Goal: Task Accomplishment & Management: Use online tool/utility

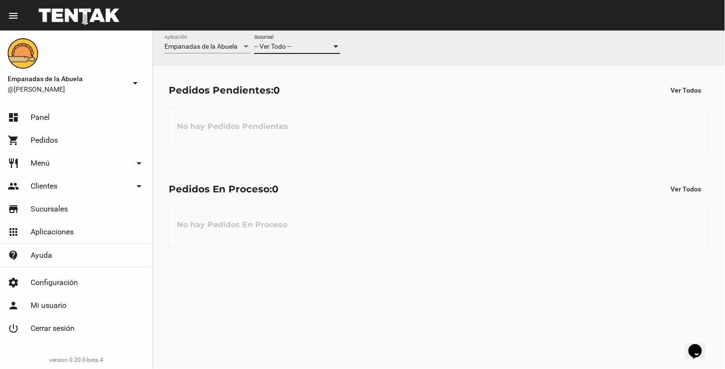
click at [298, 48] on div "-- Ver Todo --" at bounding box center [292, 47] width 77 height 8
click at [306, 86] on span "Lomas de Zamora" at bounding box center [297, 87] width 86 height 20
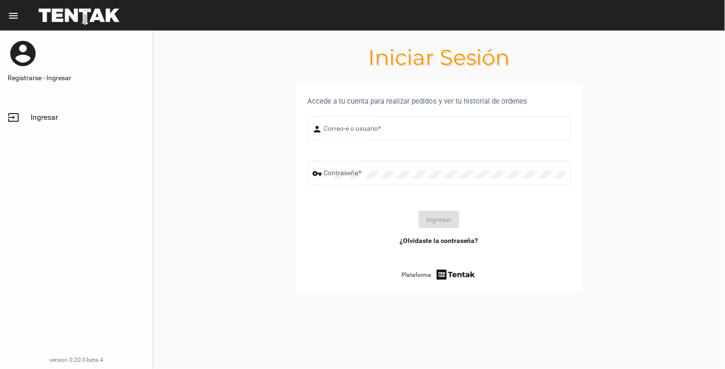
type input "[EMAIL_ADDRESS][DOMAIN_NAME]"
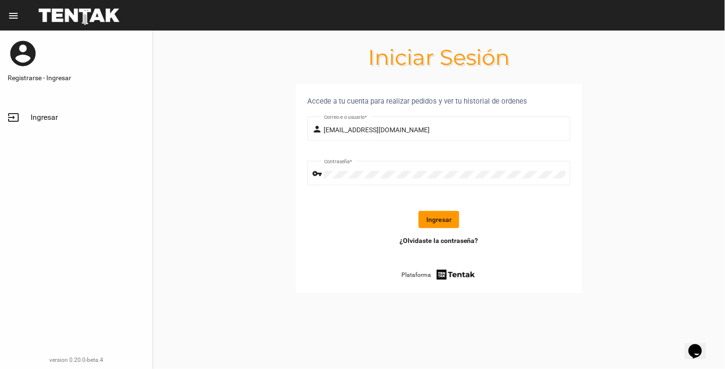
click at [458, 214] on button "Ingresar" at bounding box center [439, 219] width 41 height 17
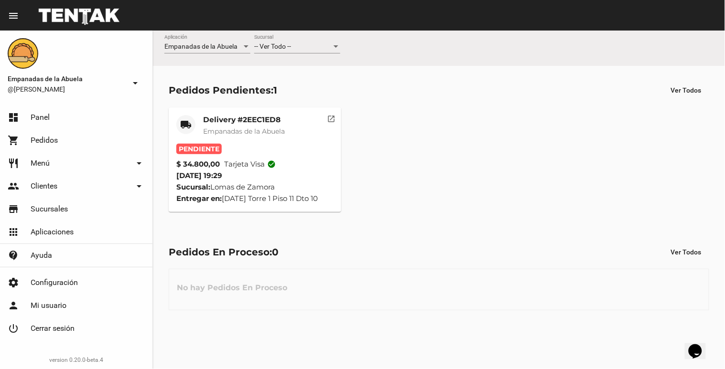
click at [225, 131] on span "Empanadas de la Abuela" at bounding box center [244, 131] width 82 height 9
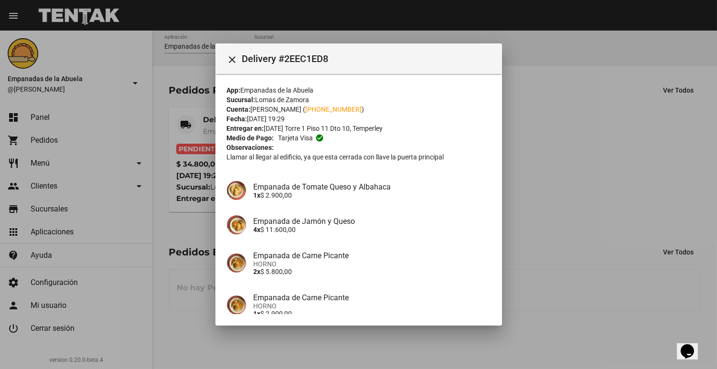
scroll to position [159, 0]
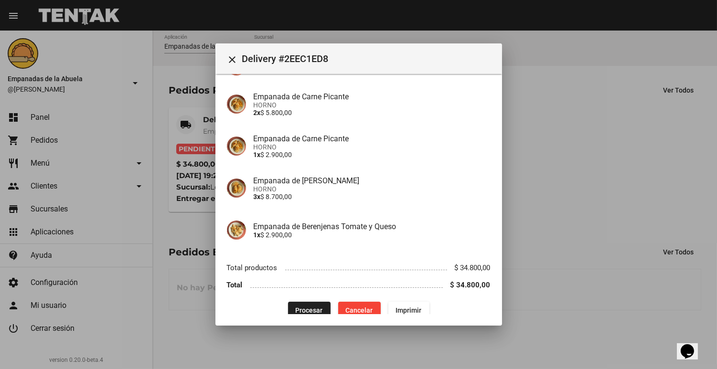
click at [300, 315] on mat-dialog-container "close Delivery #2EEC1ED8 App: Empanadas de la Abuela Sucursal: [PERSON_NAME] Cu…" at bounding box center [358, 184] width 287 height 282
click at [297, 304] on div "App: Empanadas de la Abuela Sucursal: [PERSON_NAME] Cuenta: [PERSON_NAME] ( [PH…" at bounding box center [359, 122] width 264 height 393
click at [297, 304] on button "Procesar" at bounding box center [309, 310] width 43 height 17
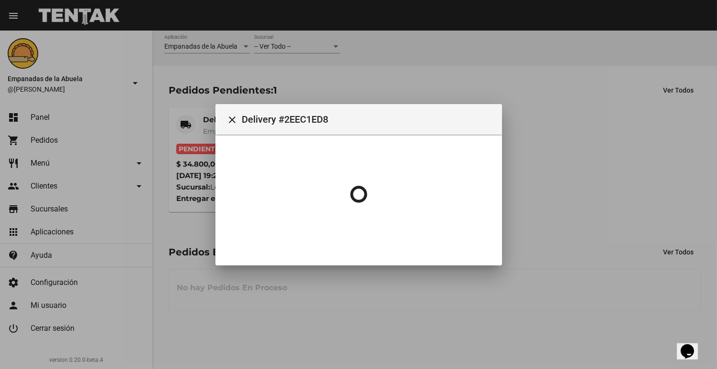
scroll to position [0, 0]
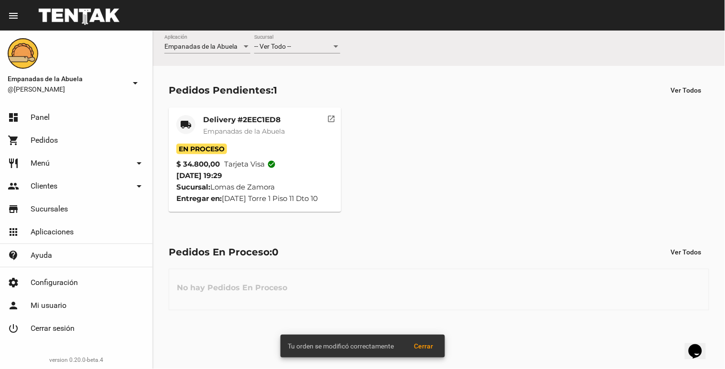
click at [202, 126] on mat-card-header "local_shipping Delivery #2EEC1ED8 Empanadas de [GEOGRAPHIC_DATA]" at bounding box center [254, 129] width 157 height 29
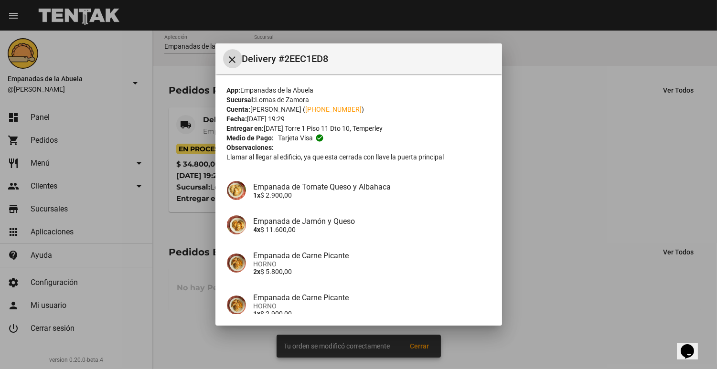
scroll to position [159, 0]
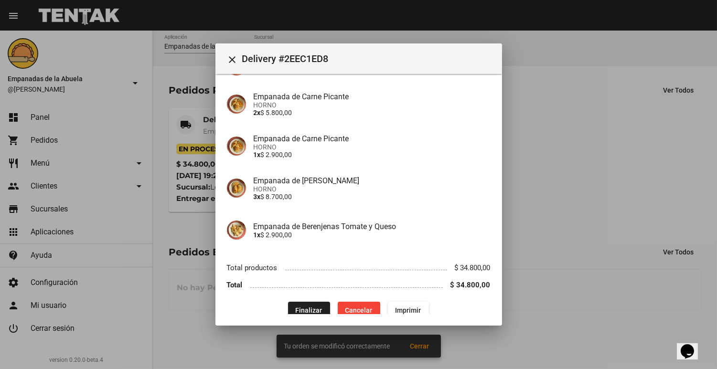
click at [410, 319] on mat-dialog-container "close Delivery #2EEC1ED8 App: Empanadas de la Abuela Sucursal: [PERSON_NAME] Cu…" at bounding box center [358, 184] width 287 height 282
click at [413, 307] on span "Imprimir" at bounding box center [409, 311] width 26 height 8
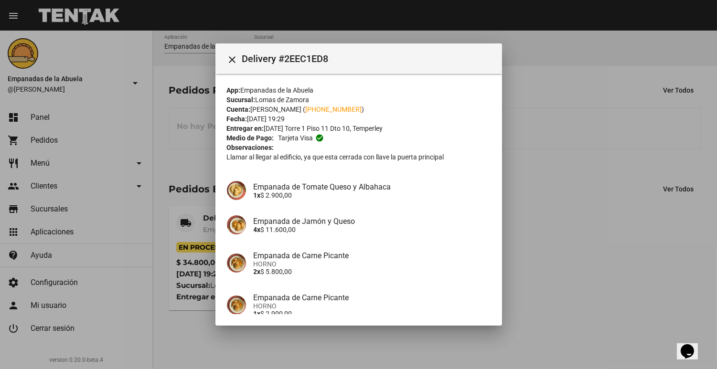
click at [571, 161] on div at bounding box center [358, 184] width 717 height 369
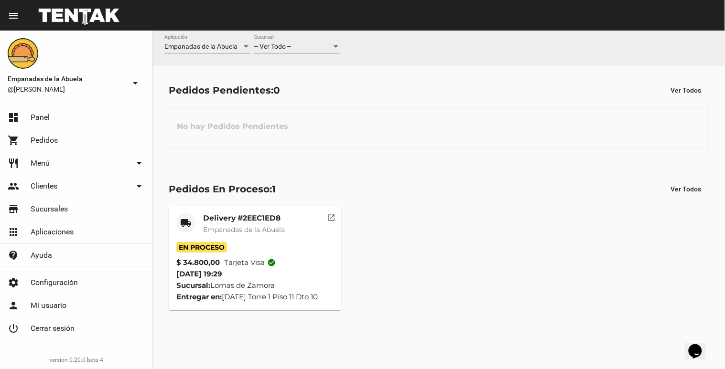
click at [273, 36] on div "-- Ver Todo -- Sucursal" at bounding box center [297, 44] width 86 height 19
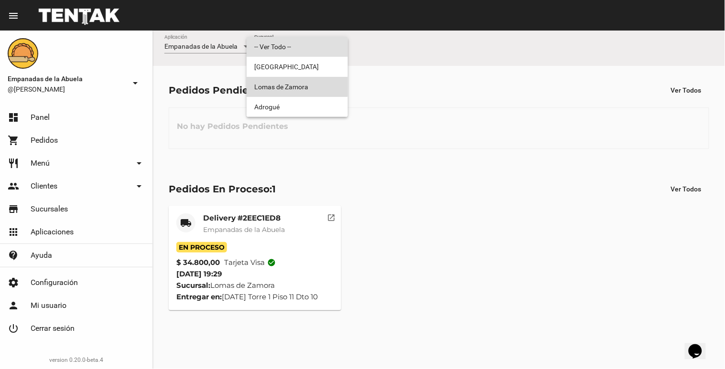
click at [281, 82] on span "Lomas de Zamora" at bounding box center [297, 87] width 86 height 20
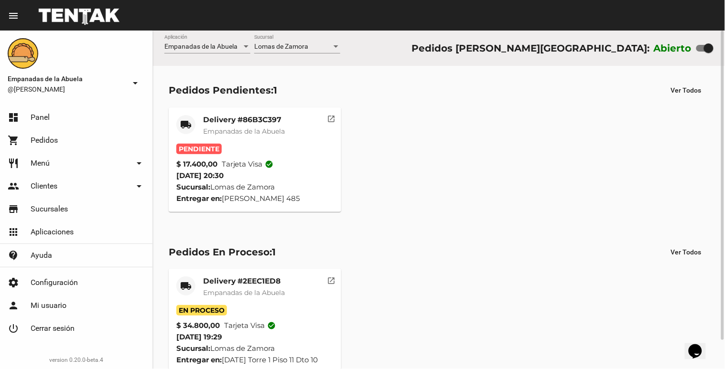
click at [221, 134] on span "Empanadas de la Abuela" at bounding box center [244, 131] width 82 height 9
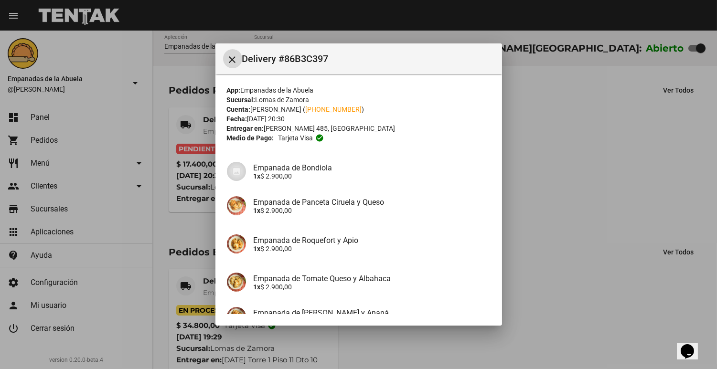
scroll to position [137, 0]
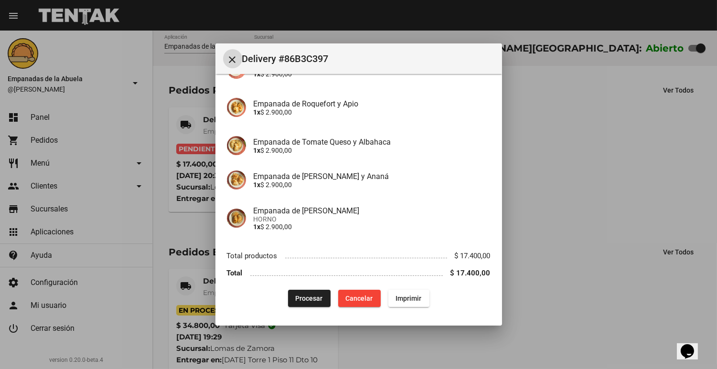
click at [302, 295] on span "Procesar" at bounding box center [309, 299] width 27 height 8
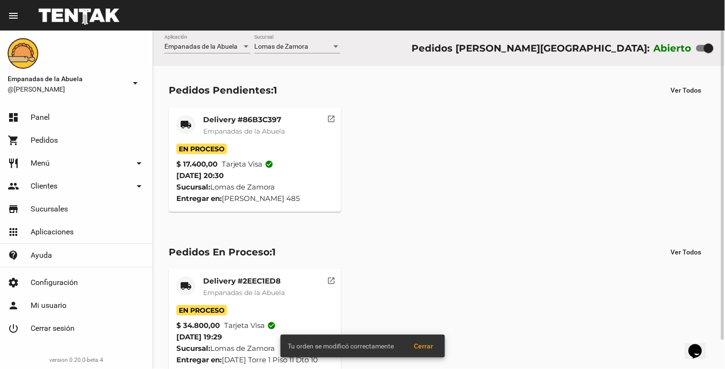
click at [209, 128] on span "Empanadas de la Abuela" at bounding box center [244, 131] width 82 height 9
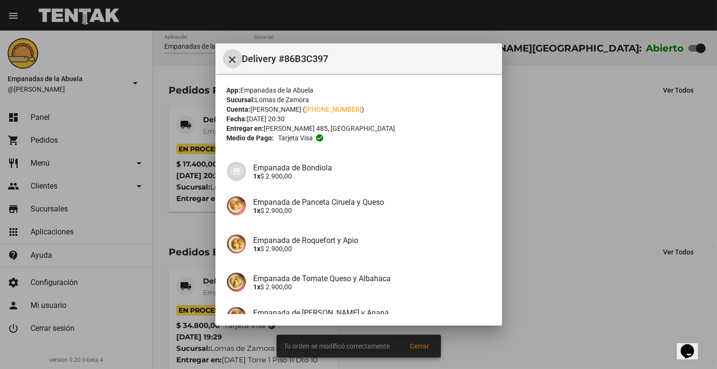
scroll to position [137, 0]
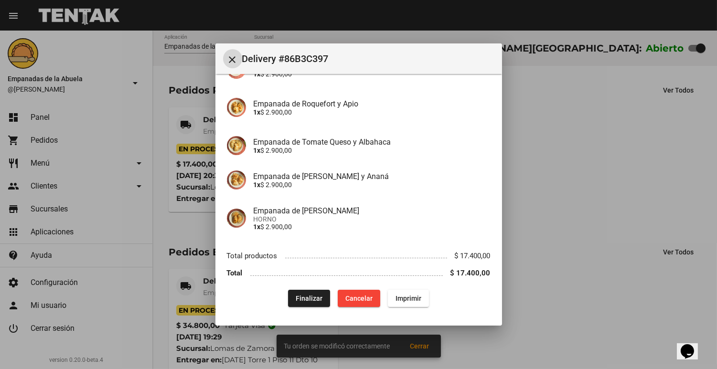
click at [416, 298] on span "Imprimir" at bounding box center [409, 299] width 26 height 8
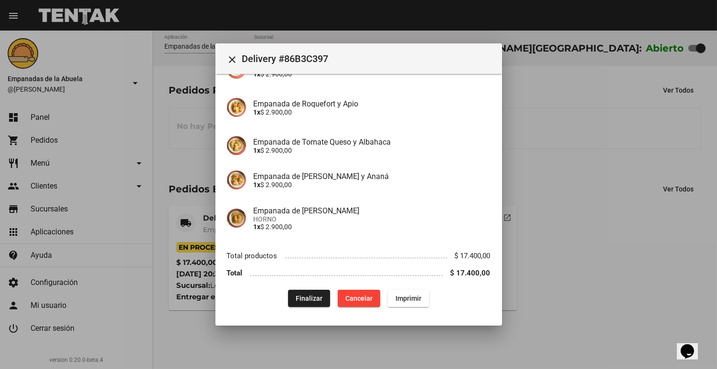
click at [443, 352] on div at bounding box center [358, 184] width 717 height 369
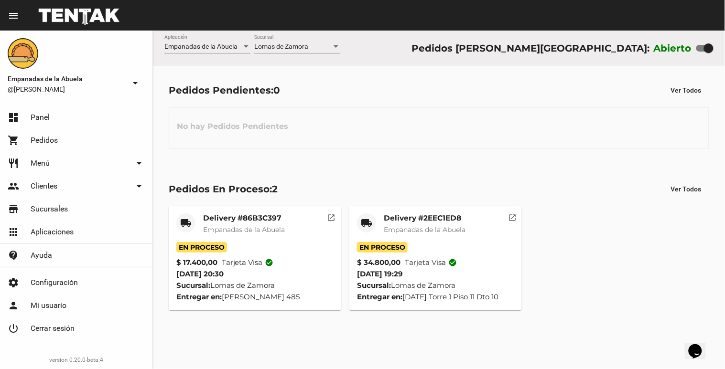
click at [293, 29] on mat-toolbar "menu Resumen" at bounding box center [362, 15] width 725 height 31
click at [284, 46] on span "Lomas de Zamora" at bounding box center [281, 47] width 54 height 8
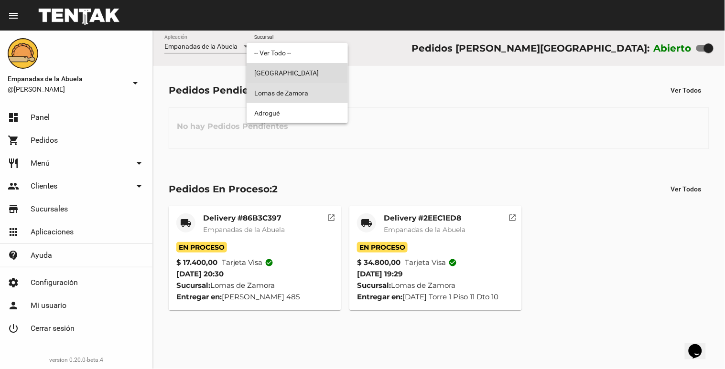
click at [276, 78] on span "[GEOGRAPHIC_DATA]" at bounding box center [297, 73] width 86 height 20
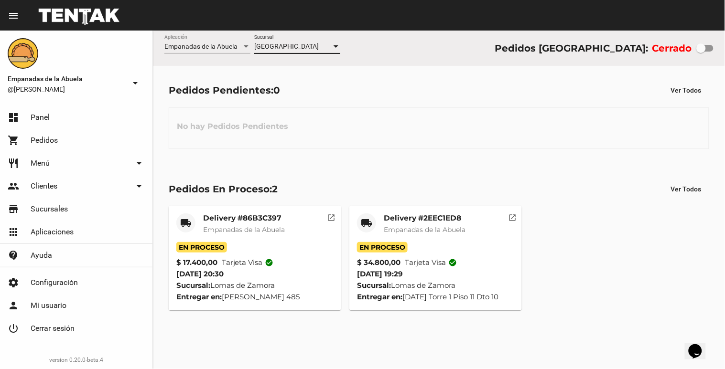
click at [309, 50] on div "[GEOGRAPHIC_DATA]" at bounding box center [292, 47] width 77 height 8
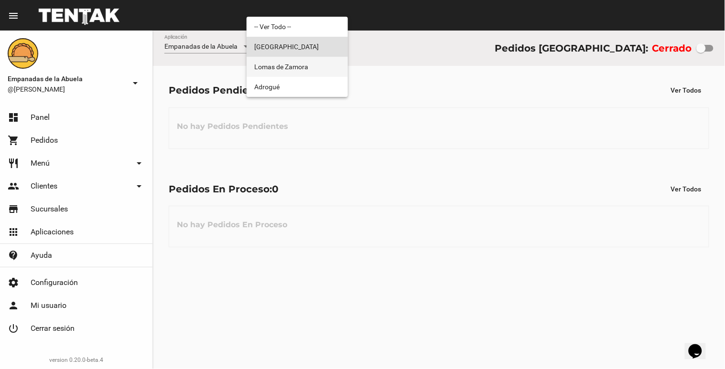
click at [300, 74] on span "Lomas de Zamora" at bounding box center [297, 67] width 86 height 20
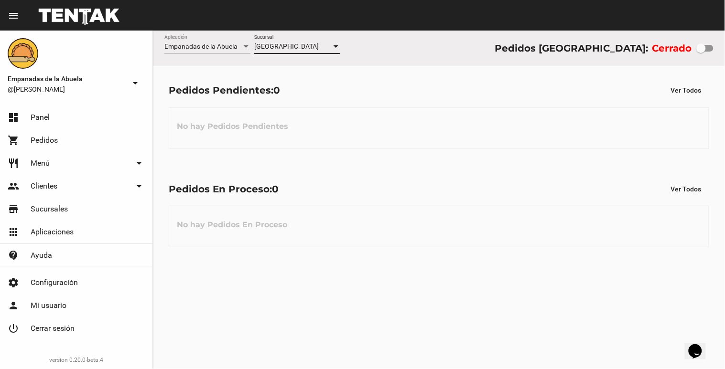
checkbox input "true"
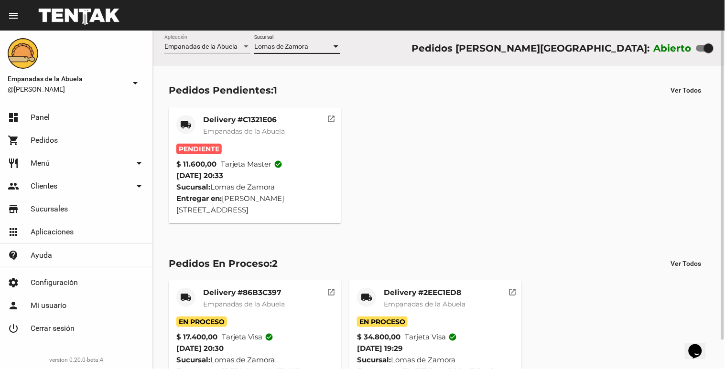
click at [260, 126] on div "Delivery #C1321E06 Empanadas de la Abuela" at bounding box center [244, 129] width 82 height 29
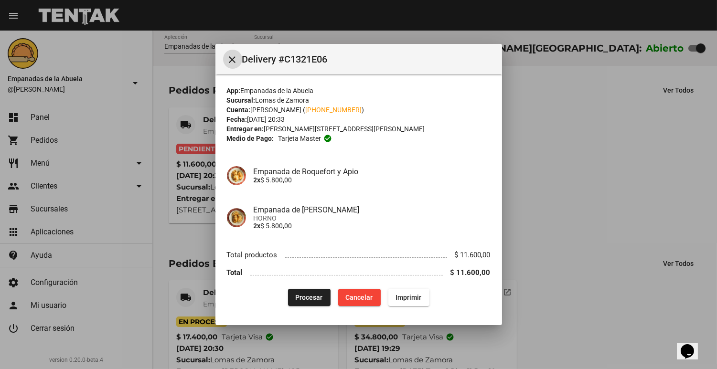
click at [299, 297] on span "Procesar" at bounding box center [309, 298] width 27 height 8
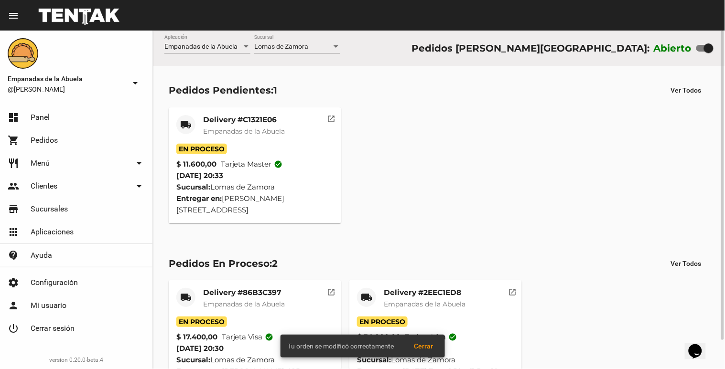
click at [209, 128] on span "Empanadas de la Abuela" at bounding box center [244, 131] width 82 height 9
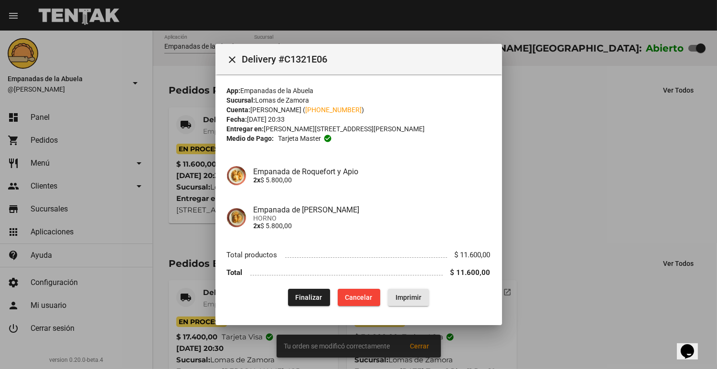
click at [414, 298] on span "Imprimir" at bounding box center [409, 298] width 26 height 8
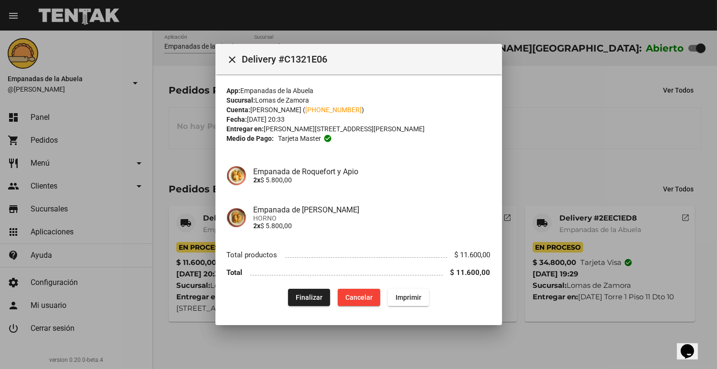
click at [304, 296] on span "Finalizar" at bounding box center [309, 298] width 27 height 8
